Goal: Task Accomplishment & Management: Complete application form

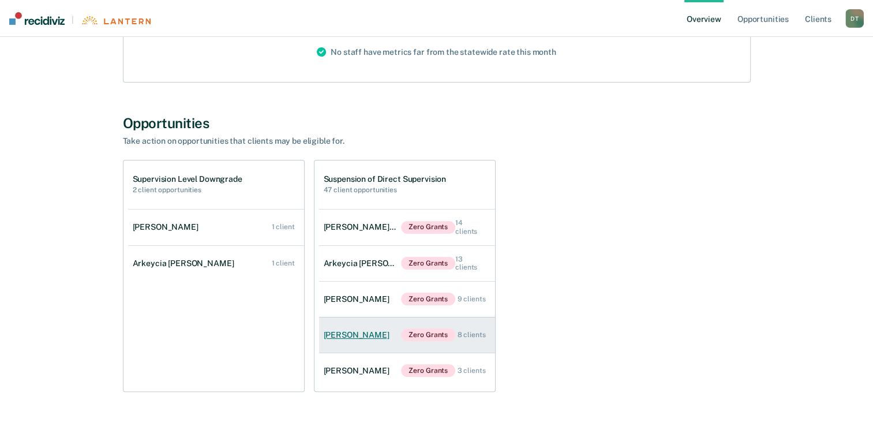
scroll to position [173, 0]
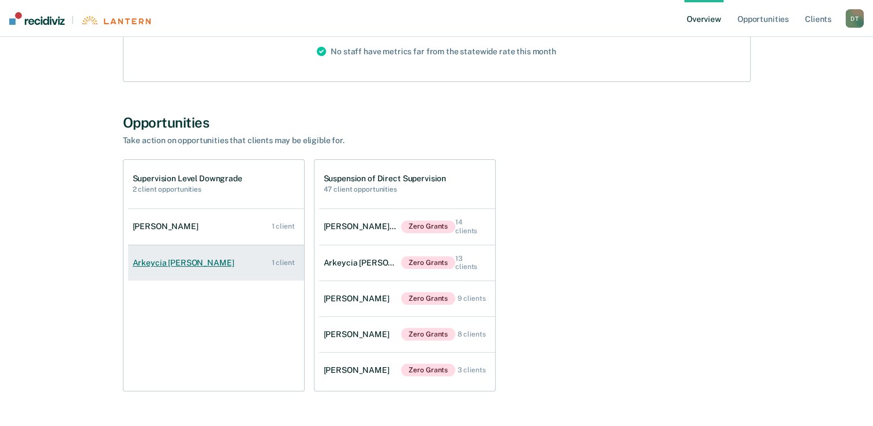
click at [182, 263] on div "Arkeycia [PERSON_NAME]" at bounding box center [186, 263] width 106 height 10
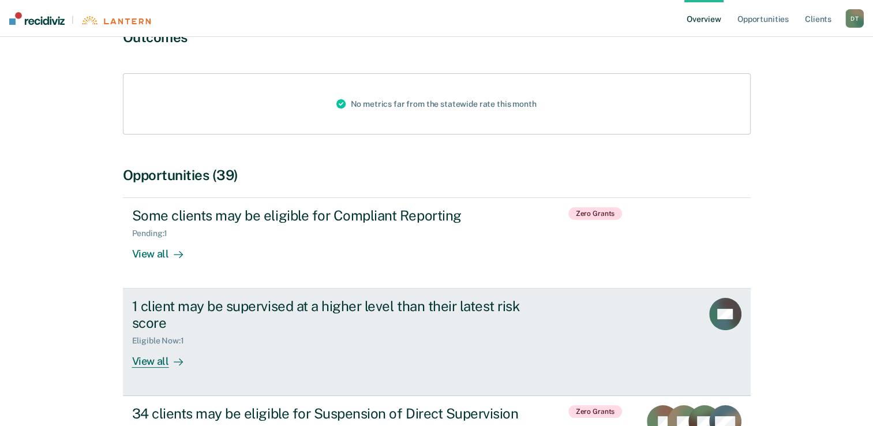
scroll to position [173, 0]
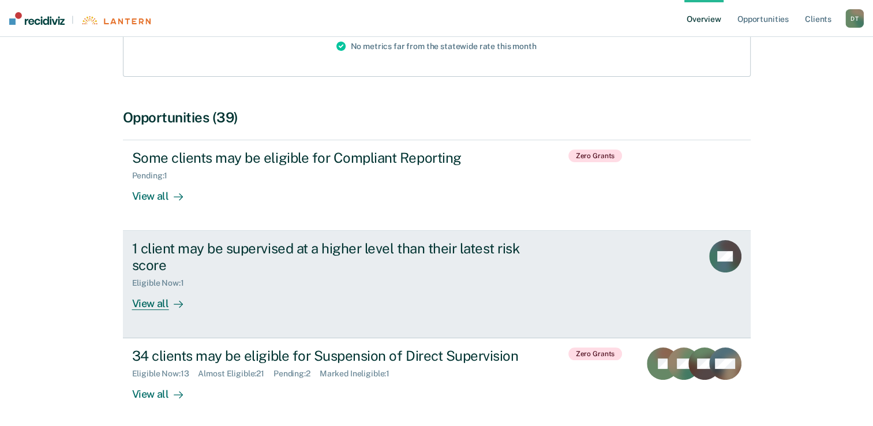
click at [140, 304] on div "View all" at bounding box center [164, 299] width 65 height 23
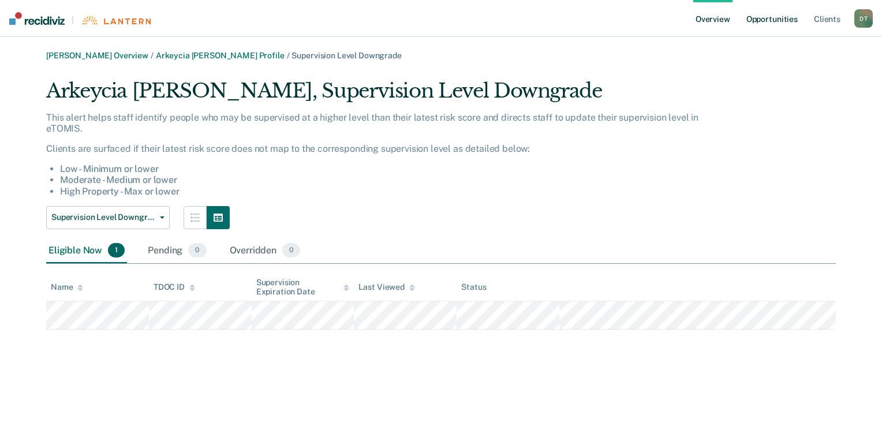
click at [772, 18] on link "Opportunities" at bounding box center [772, 18] width 56 height 37
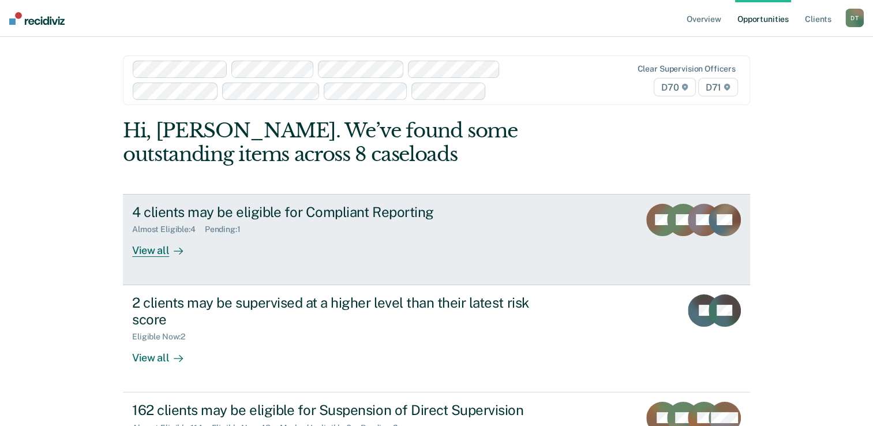
click at [145, 248] on div "View all" at bounding box center [164, 245] width 65 height 23
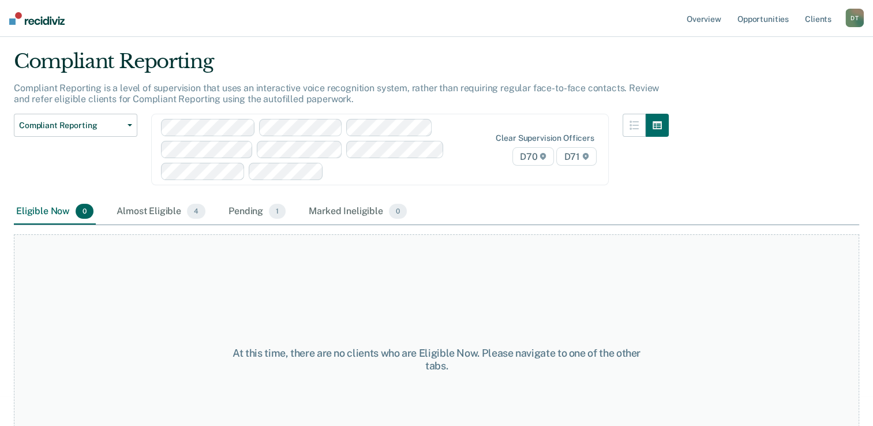
scroll to position [58, 0]
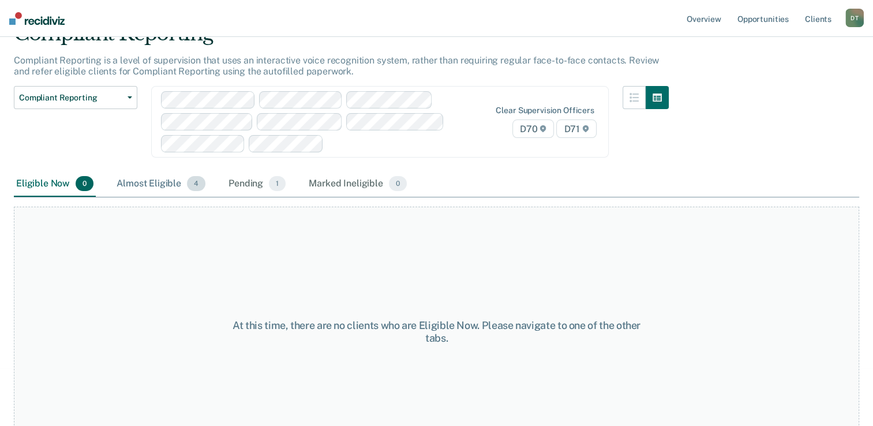
click at [164, 184] on div "Almost Eligible 4" at bounding box center [161, 183] width 94 height 25
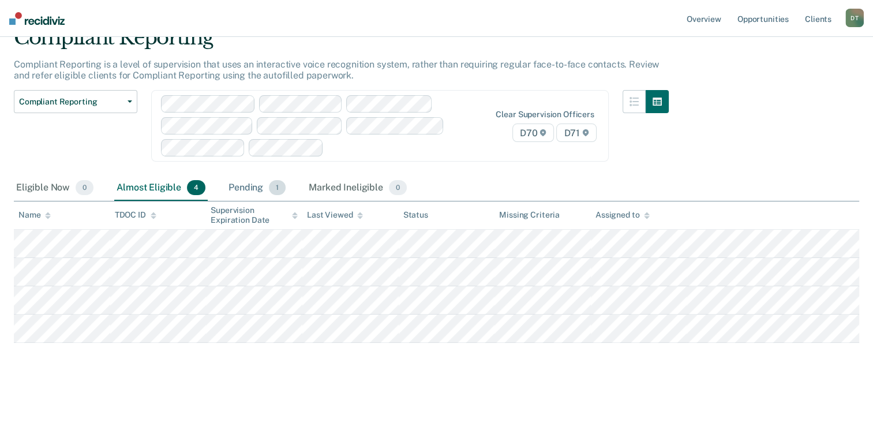
click at [237, 189] on div "Pending 1" at bounding box center [257, 187] width 62 height 25
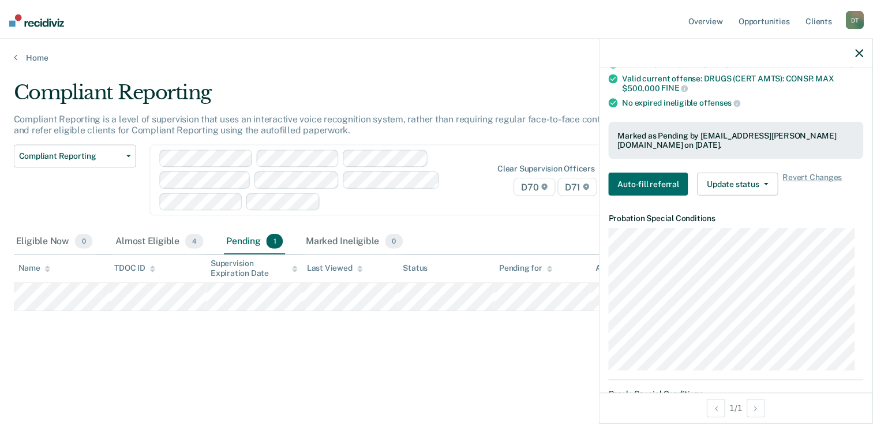
scroll to position [231, 0]
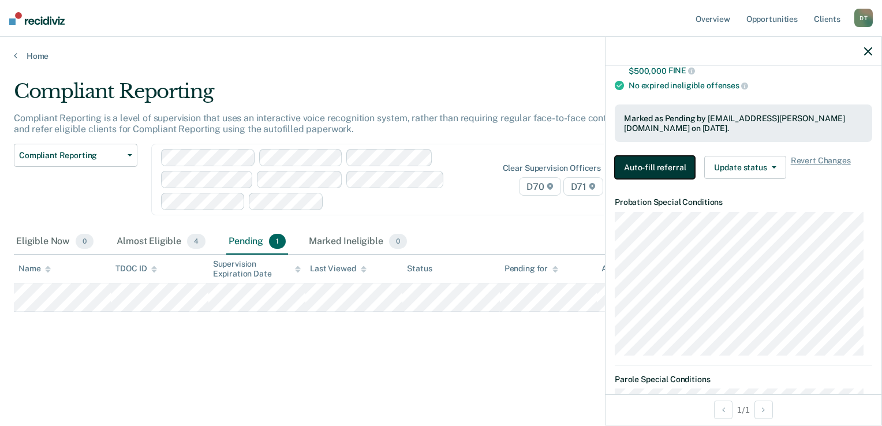
click at [663, 170] on button "Auto-fill referral" at bounding box center [655, 167] width 80 height 23
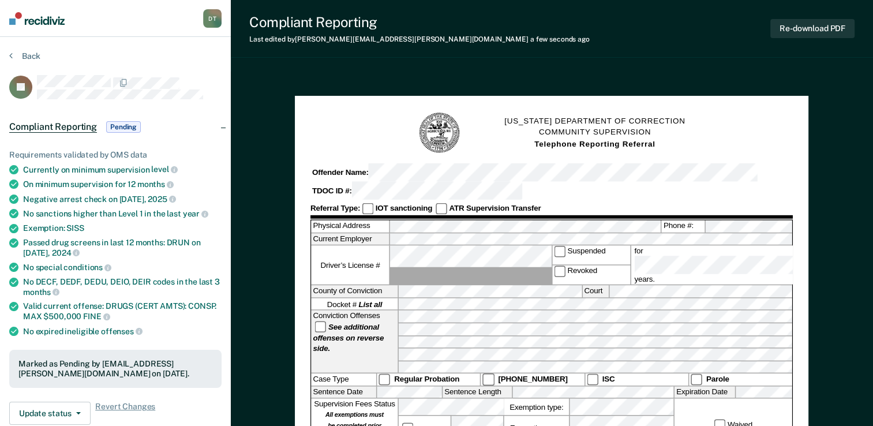
click at [773, 141] on div "[US_STATE] DEPARTMENT OF CORRECTION COMMUNITY SUPERVISION Telephone Reporting R…" at bounding box center [552, 132] width 483 height 43
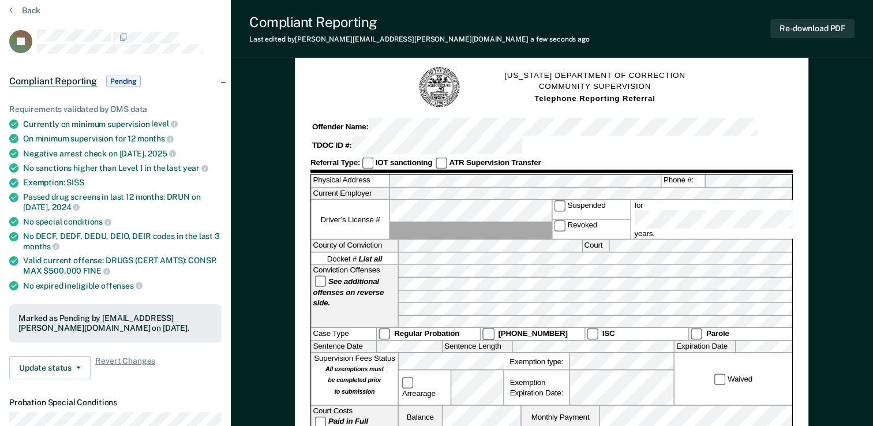
scroll to position [58, 0]
